Goal: Transaction & Acquisition: Purchase product/service

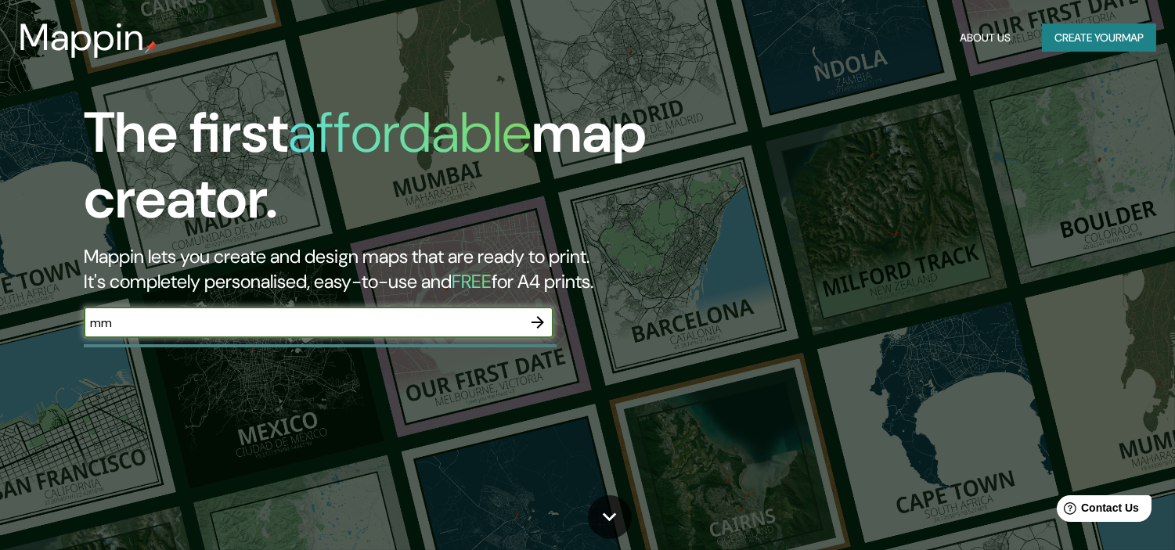
type input "mm"
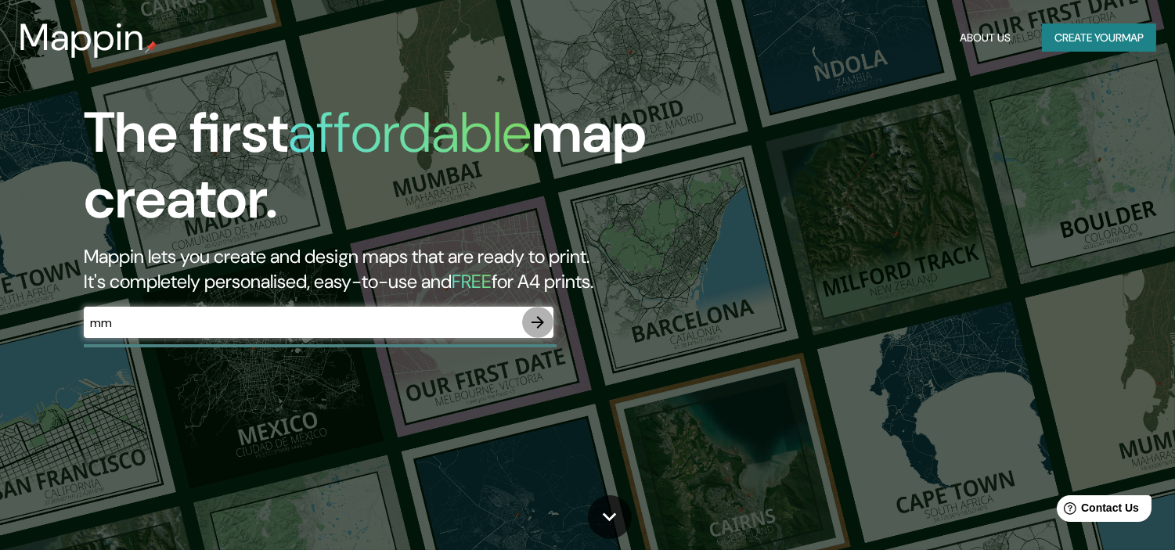
click at [534, 318] on icon "button" at bounding box center [537, 322] width 19 height 19
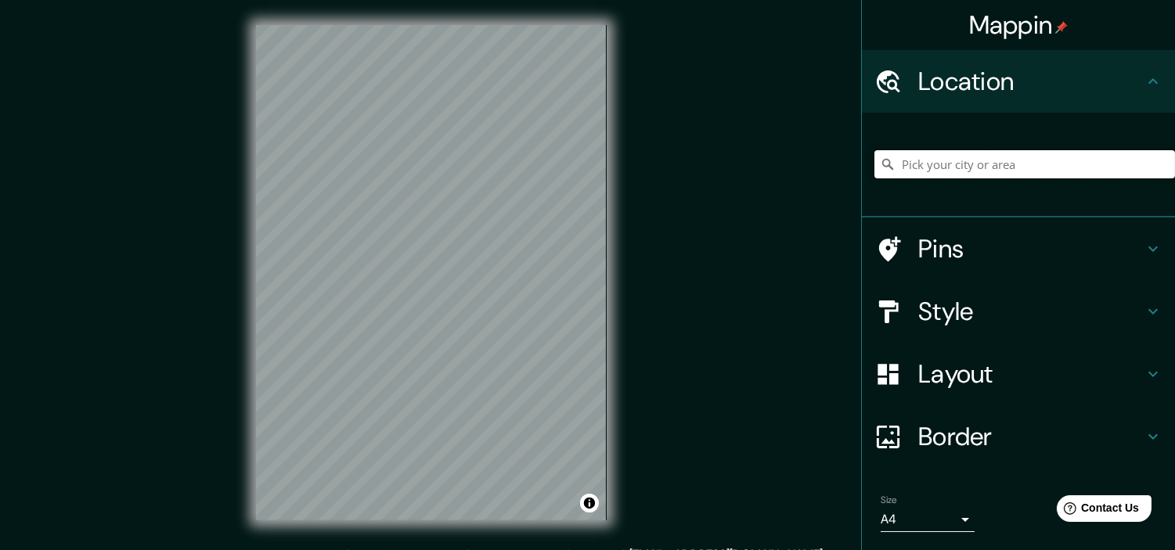
click at [1034, 169] on input "Pick your city or area" at bounding box center [1024, 164] width 300 height 28
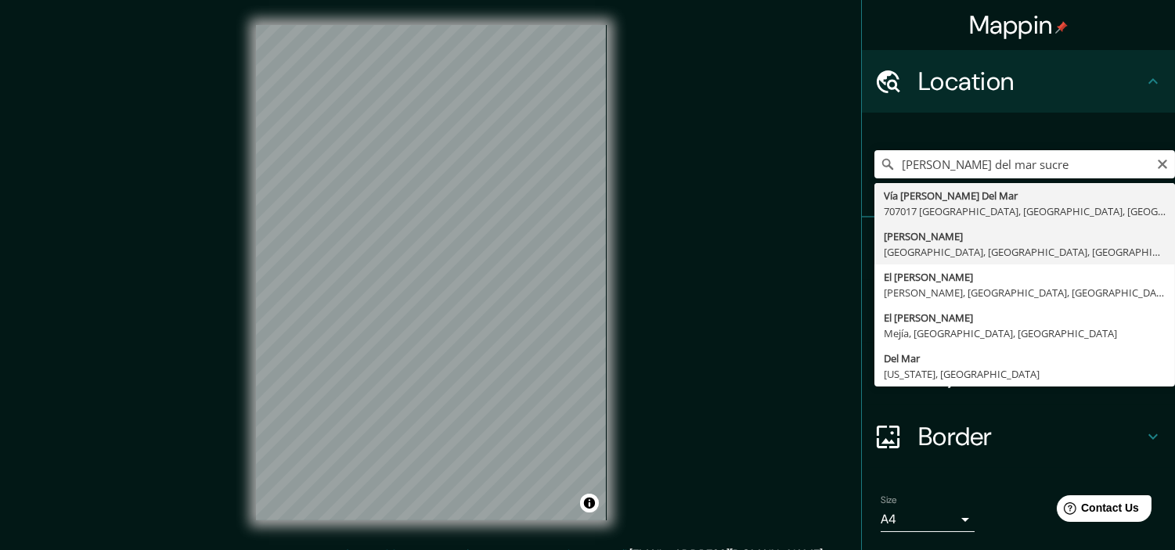
type input "[PERSON_NAME], [GEOGRAPHIC_DATA], [GEOGRAPHIC_DATA], [GEOGRAPHIC_DATA]"
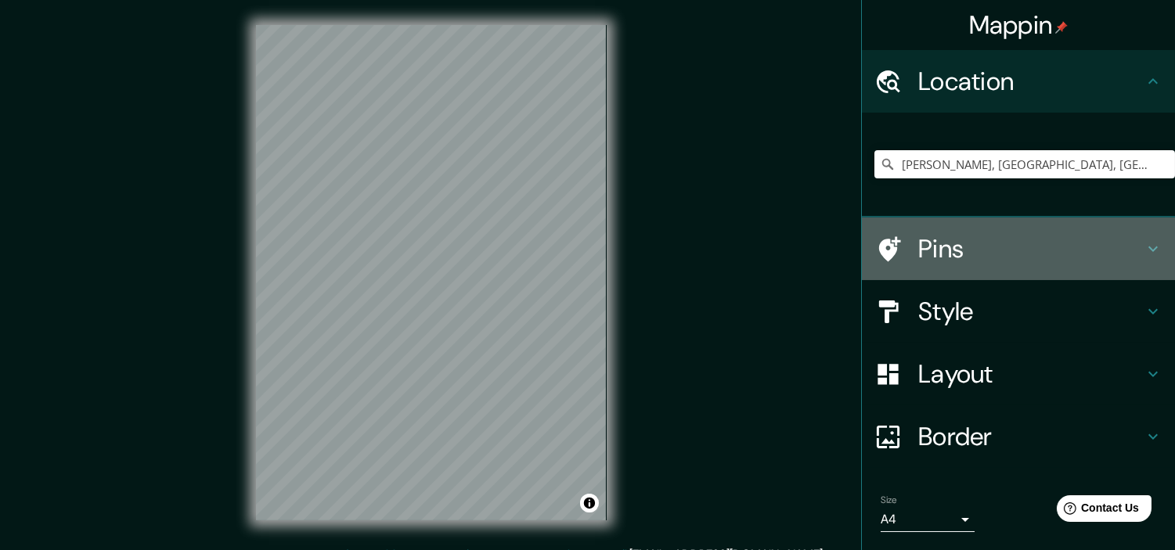
click at [1068, 246] on h4 "Pins" at bounding box center [1030, 248] width 225 height 31
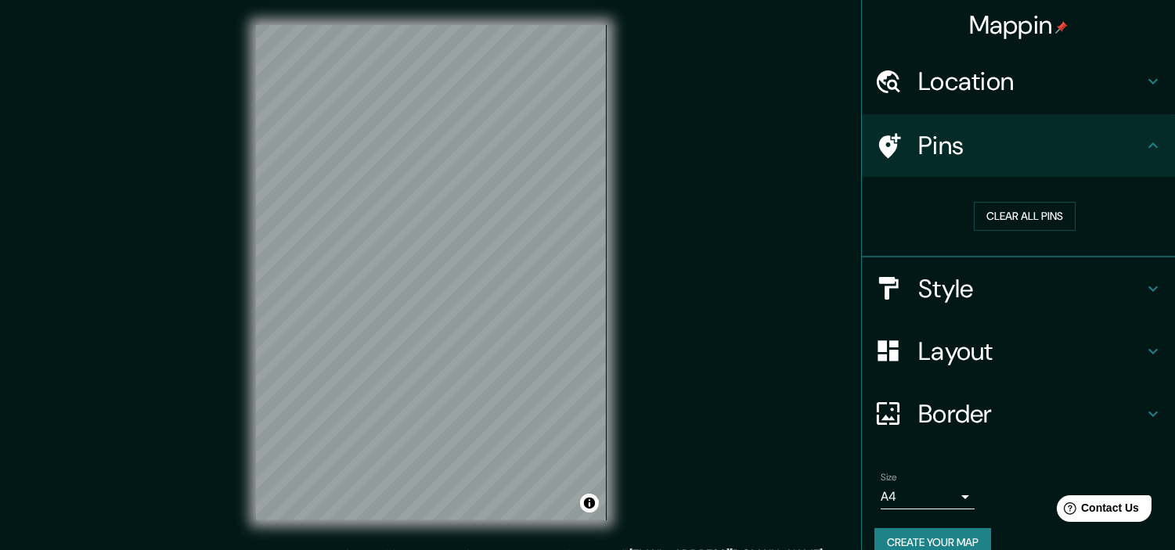
click at [1150, 157] on div "Pins" at bounding box center [1018, 145] width 313 height 63
click at [1123, 282] on h4 "Style" at bounding box center [1030, 288] width 225 height 31
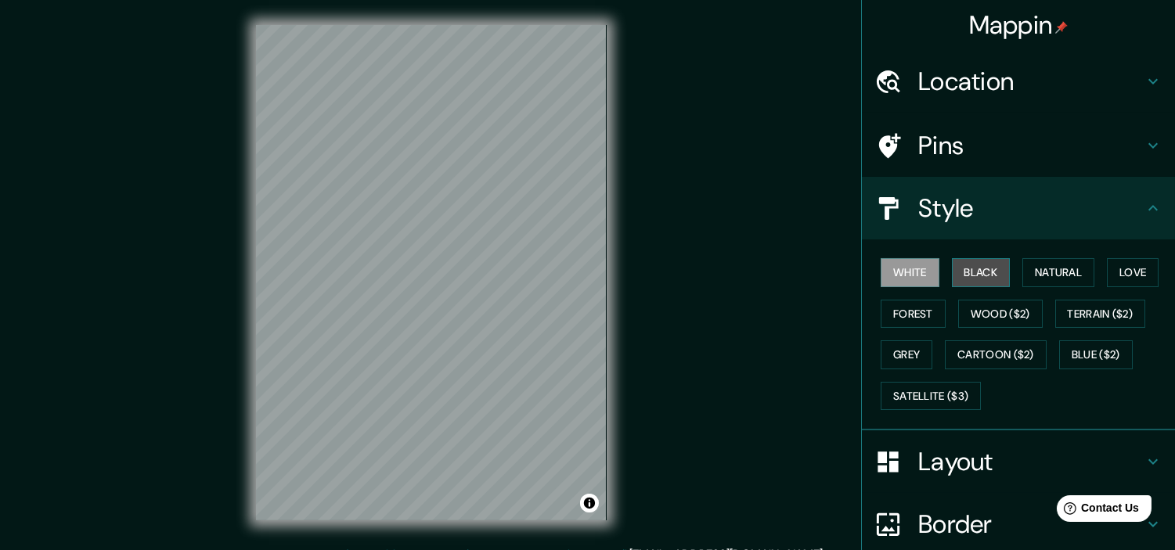
click at [967, 274] on button "Black" at bounding box center [981, 272] width 59 height 29
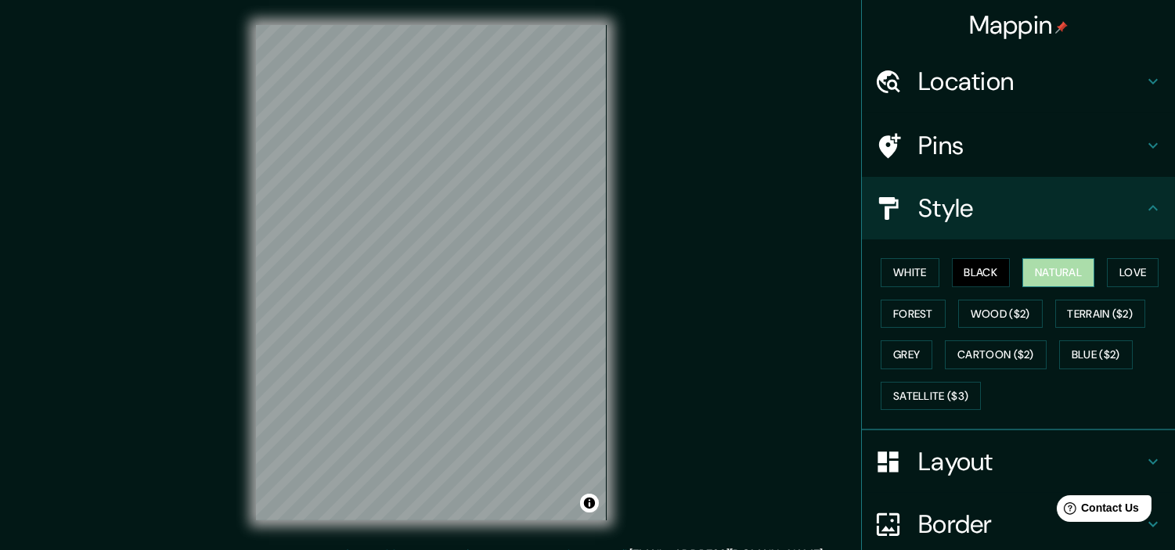
click at [1042, 258] on button "Natural" at bounding box center [1058, 272] width 72 height 29
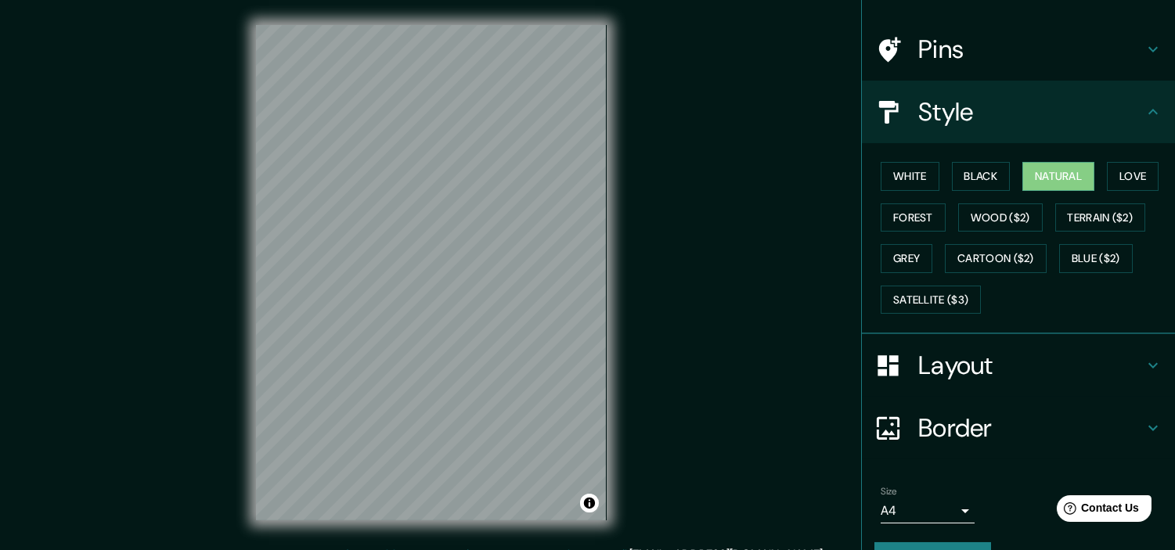
scroll to position [134, 0]
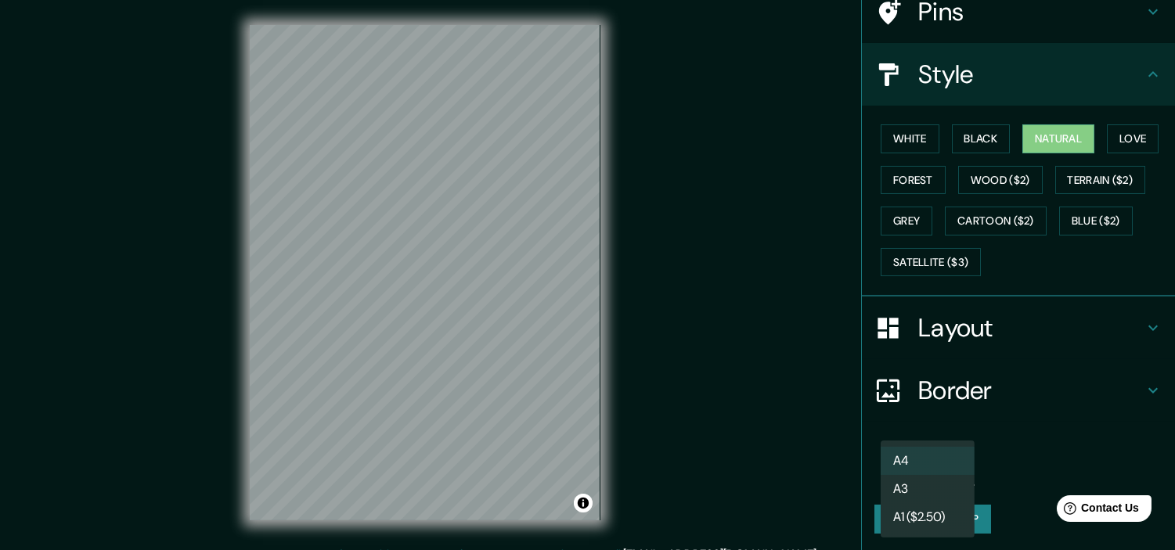
click at [955, 471] on body "Mappin Location [GEOGRAPHIC_DATA], [GEOGRAPHIC_DATA], [GEOGRAPHIC_DATA], [GEOGR…" at bounding box center [587, 275] width 1175 height 550
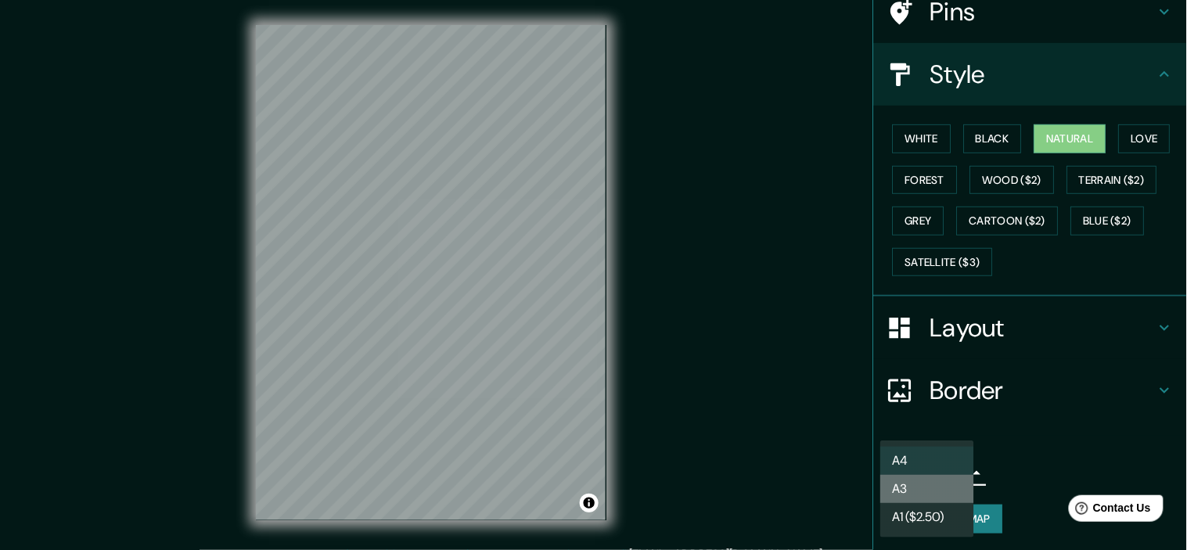
click at [913, 484] on li "A3" at bounding box center [927, 489] width 94 height 28
click at [909, 473] on body "Mappin Location [GEOGRAPHIC_DATA], [GEOGRAPHIC_DATA], [GEOGRAPHIC_DATA], [GEOGR…" at bounding box center [593, 275] width 1187 height 550
click at [914, 459] on li "A4" at bounding box center [927, 461] width 94 height 28
type input "single"
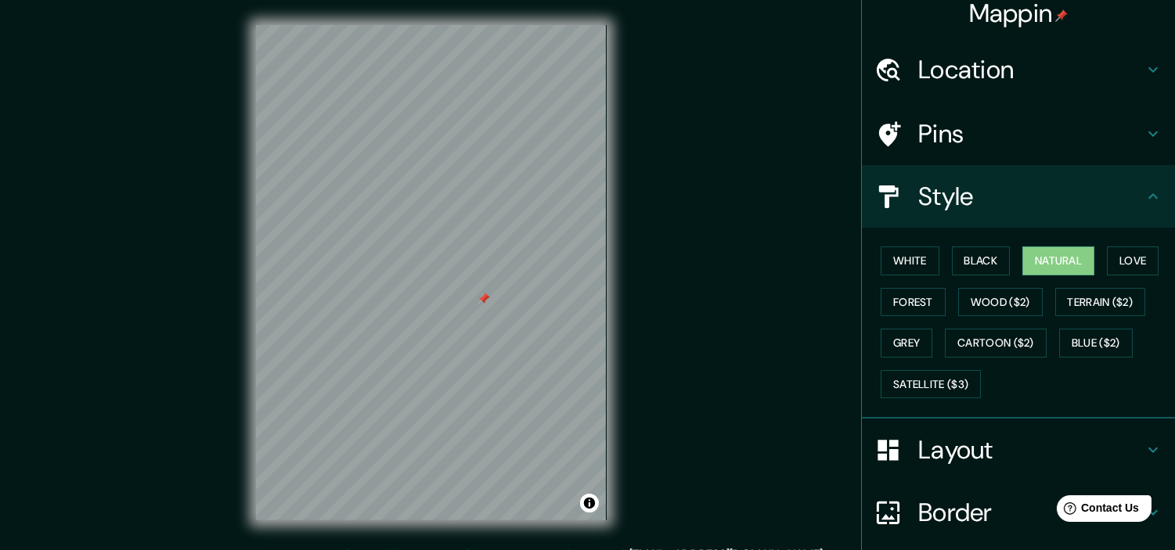
scroll to position [9, 0]
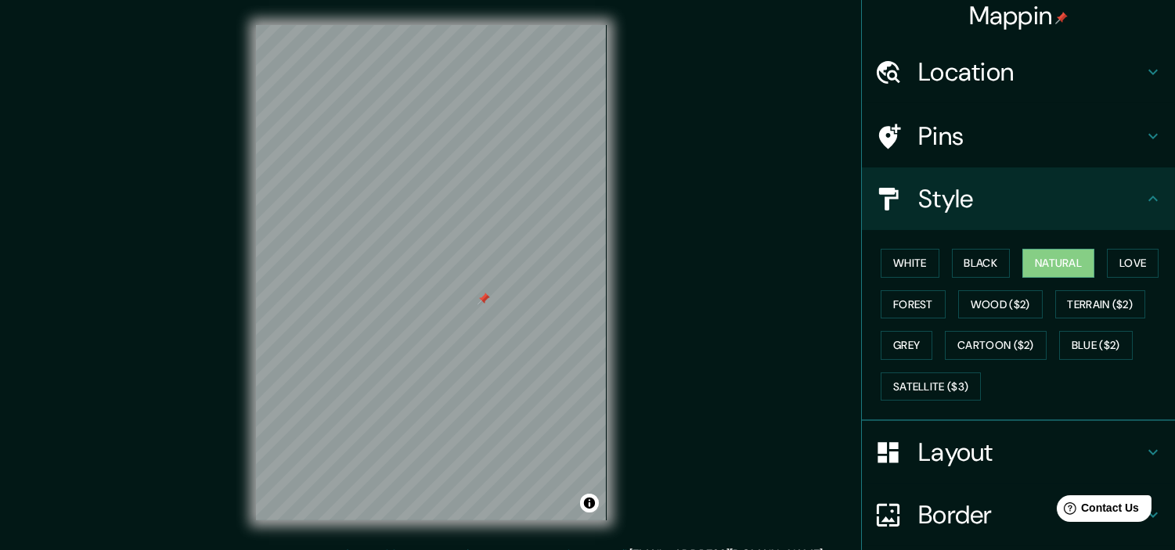
click at [1002, 52] on div "Location" at bounding box center [1018, 72] width 313 height 63
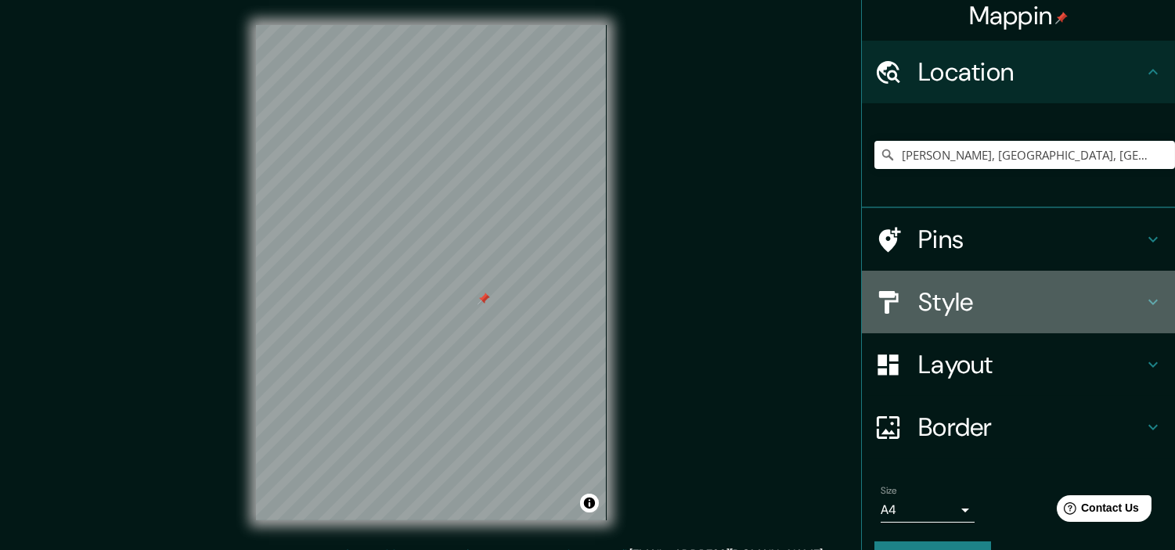
click at [939, 292] on h4 "Style" at bounding box center [1030, 301] width 225 height 31
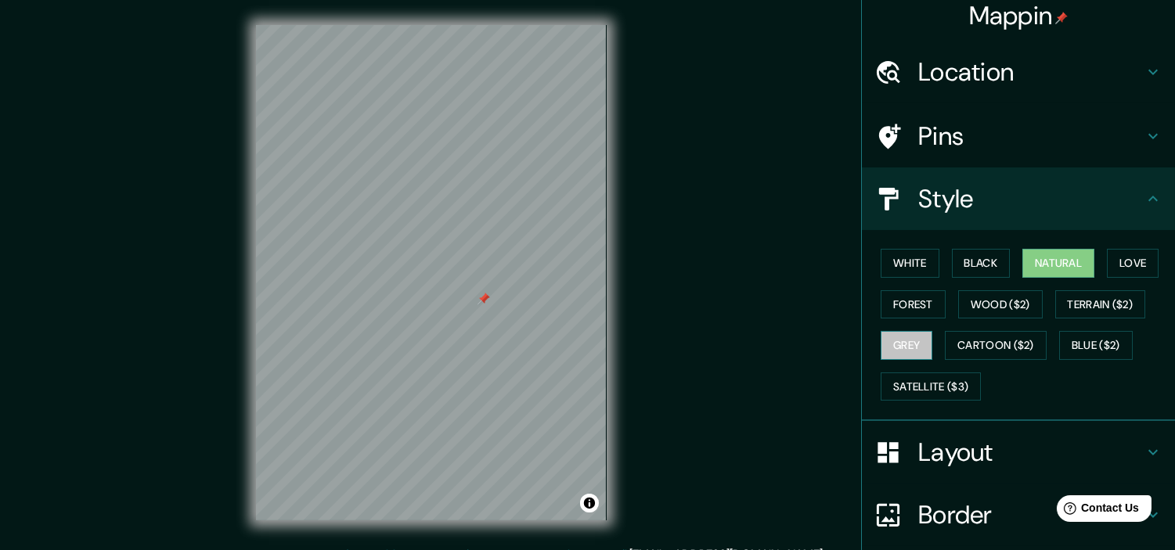
click at [880, 331] on button "Grey" at bounding box center [906, 345] width 52 height 29
